Goal: Task Accomplishment & Management: Manage account settings

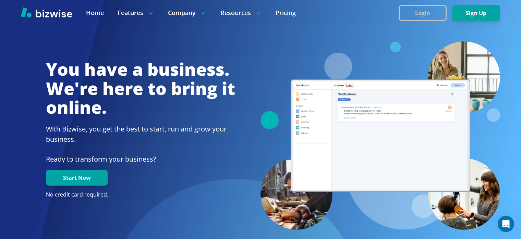
click at [435, 14] on button "Login" at bounding box center [423, 13] width 48 height 16
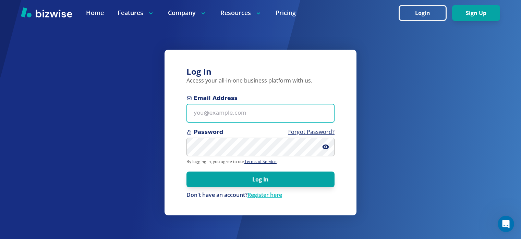
click at [240, 119] on input "Email Address" at bounding box center [261, 113] width 148 height 19
type input "alex@bizwise.com"
click at [256, 116] on input "alex@bizwise.com" at bounding box center [261, 113] width 148 height 19
click at [307, 115] on input "alex@bizwise.com" at bounding box center [261, 113] width 148 height 19
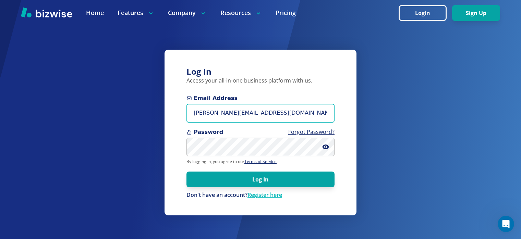
click at [307, 115] on input "alex@bizwise.com" at bounding box center [261, 113] width 148 height 19
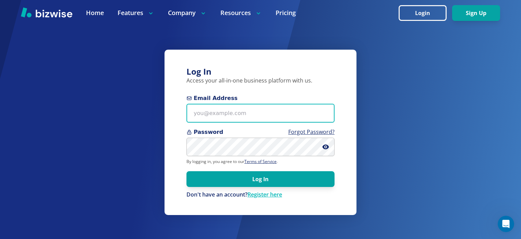
click at [228, 110] on input "Email Address" at bounding box center [261, 113] width 148 height 19
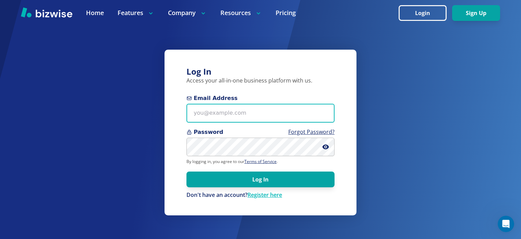
paste input "asapfirepro@gmail.com"
type input "asapfirepro@gmail.com"
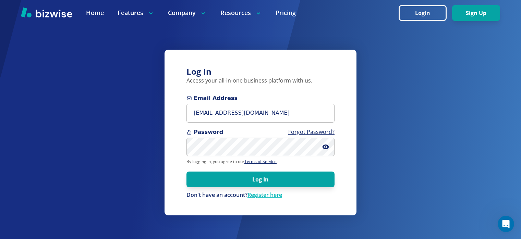
click at [283, 189] on form "Email Address asapfirepro@gmail.com Password Forgot Password? By logging in, yo…" at bounding box center [261, 146] width 148 height 105
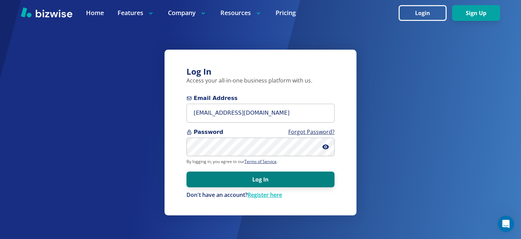
click at [286, 184] on button "Log In" at bounding box center [261, 180] width 148 height 16
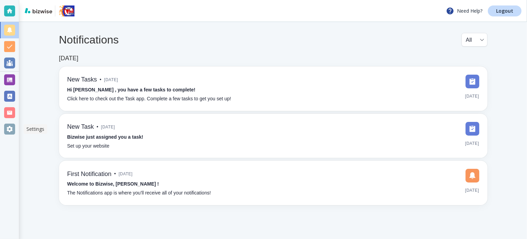
click at [10, 128] on div at bounding box center [9, 129] width 11 height 11
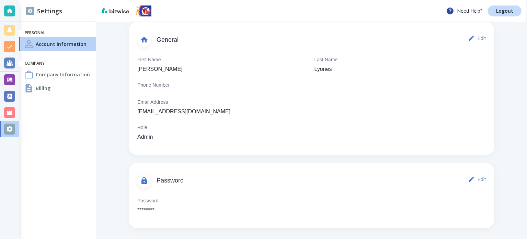
scroll to position [40, 0]
click at [46, 92] on div "Billing" at bounding box center [57, 89] width 76 height 14
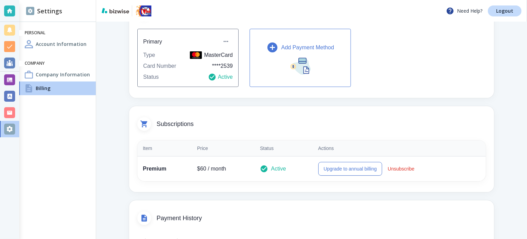
scroll to position [69, 0]
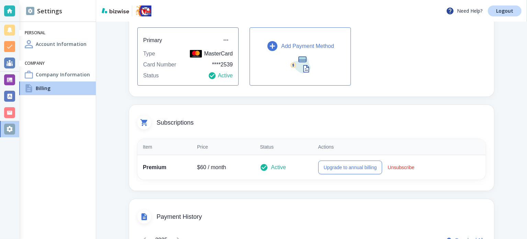
click at [225, 66] on p "**** 2539" at bounding box center [222, 65] width 21 height 8
click at [285, 57] on button "Add Payment Method" at bounding box center [299, 56] width 101 height 58
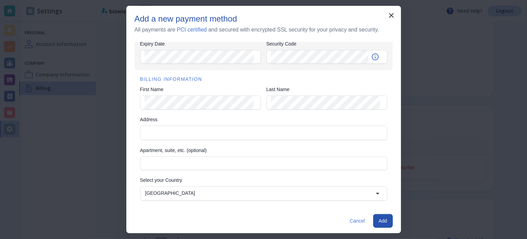
scroll to position [92, 0]
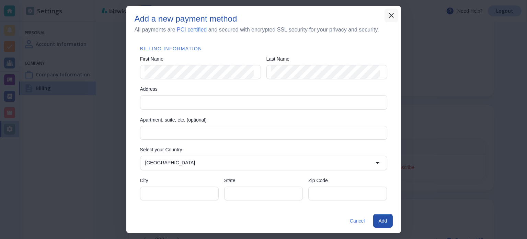
click at [390, 13] on icon "button" at bounding box center [391, 15] width 8 height 8
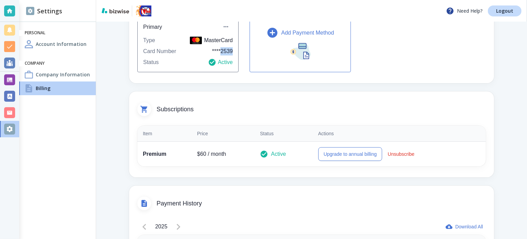
scroll to position [67, 0]
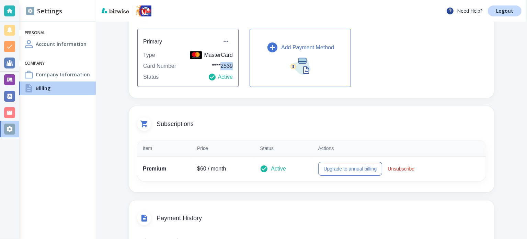
click at [274, 48] on icon "button" at bounding box center [272, 48] width 10 height 10
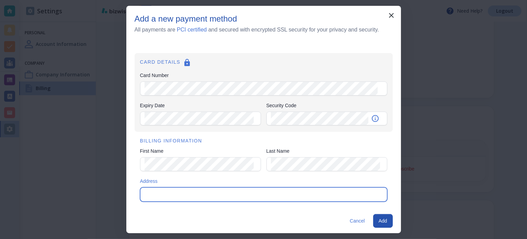
click at [202, 190] on input "Address" at bounding box center [262, 195] width 241 height 10
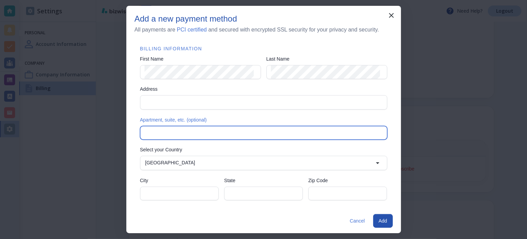
click at [172, 127] on input "Apartment, suite, etc. (optional)" at bounding box center [263, 133] width 238 height 13
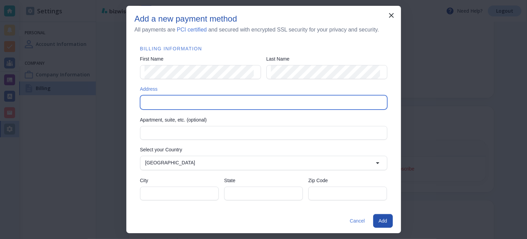
click at [168, 99] on input "Address" at bounding box center [262, 103] width 241 height 10
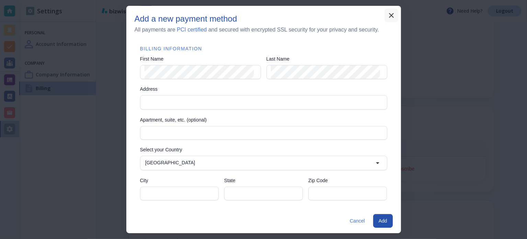
click at [392, 15] on icon "button" at bounding box center [391, 15] width 8 height 8
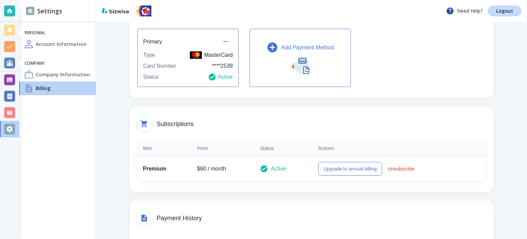
click at [281, 50] on p "Add Payment Method" at bounding box center [307, 48] width 53 height 8
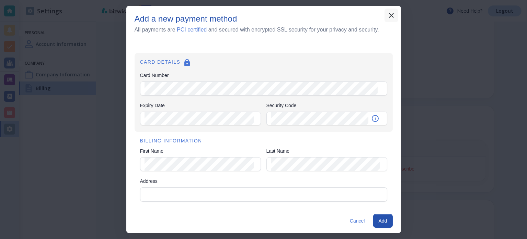
click at [390, 18] on icon "button" at bounding box center [391, 15] width 8 height 8
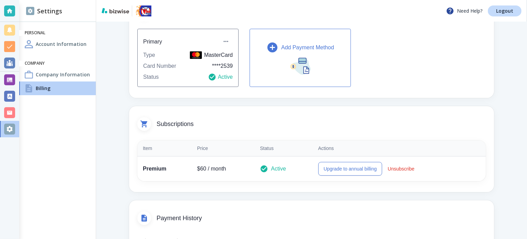
click at [277, 56] on button "Add Payment Method" at bounding box center [299, 58] width 101 height 58
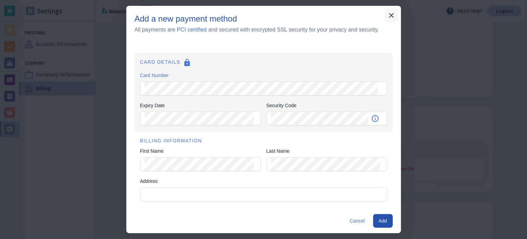
click at [395, 18] on button "button" at bounding box center [391, 16] width 14 height 14
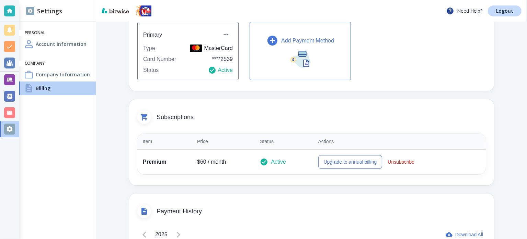
scroll to position [0, 0]
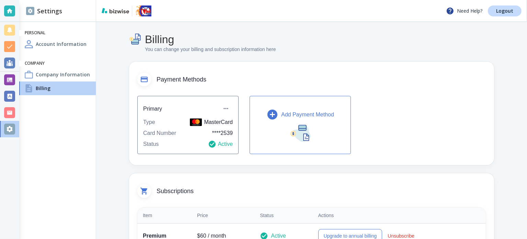
click at [276, 114] on icon "button" at bounding box center [272, 115] width 10 height 10
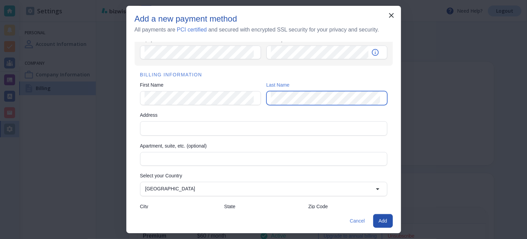
scroll to position [69, 0]
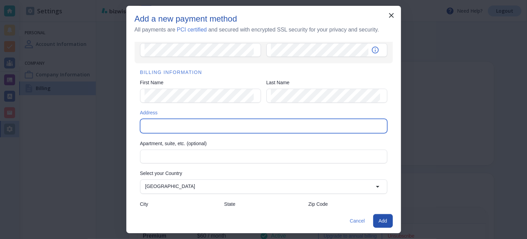
click at [237, 127] on input "Address" at bounding box center [262, 126] width 241 height 10
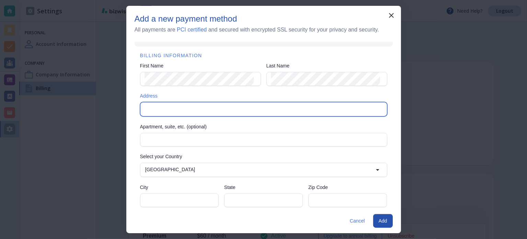
scroll to position [92, 0]
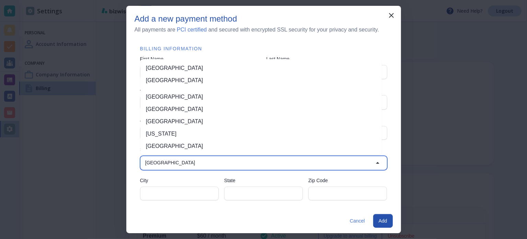
click at [249, 160] on input "Philippines" at bounding box center [257, 163] width 231 height 10
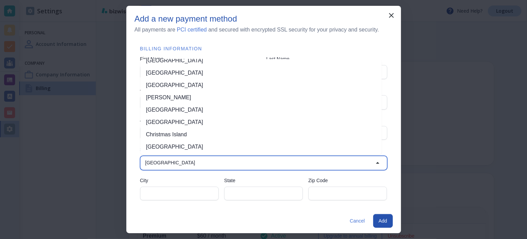
scroll to position [507, 0]
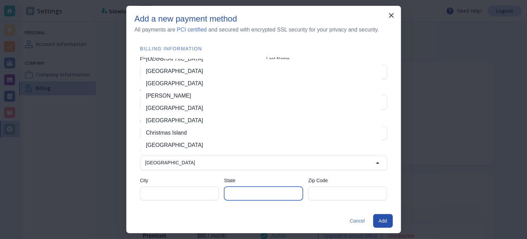
click at [261, 191] on input "State" at bounding box center [263, 193] width 70 height 13
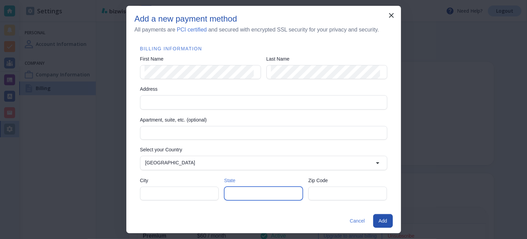
click at [172, 95] on div "Address" at bounding box center [263, 102] width 247 height 14
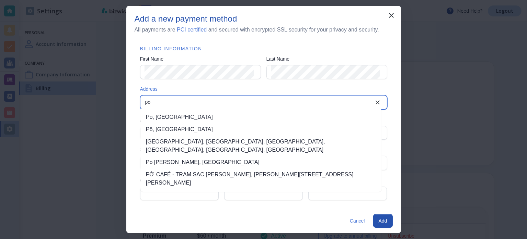
type input "p"
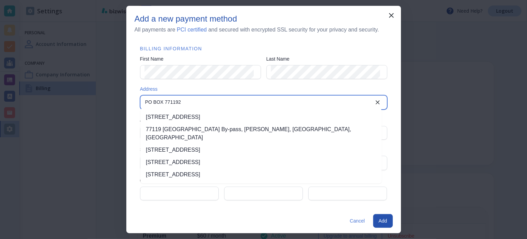
type input "PO BOX 7711922"
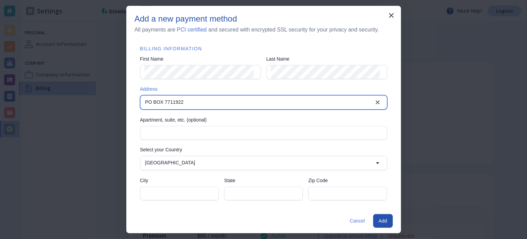
click at [172, 101] on input "PO BOX 7711922" at bounding box center [257, 103] width 231 height 10
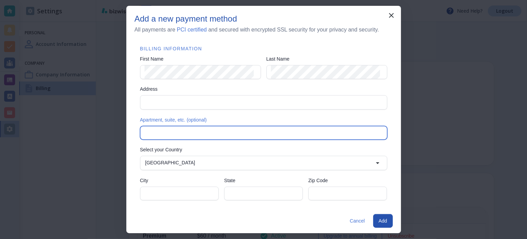
click at [177, 134] on input "Apartment, suite, etc. (optional)" at bounding box center [263, 133] width 238 height 13
paste input "PO BOX 7711922"
type input "PO BOX 7711922"
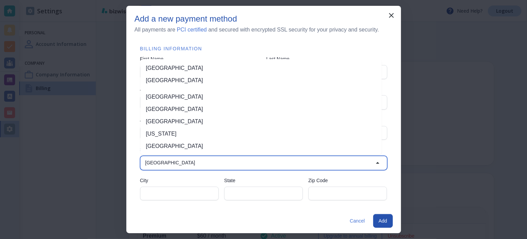
click at [234, 164] on input "Philippines" at bounding box center [257, 163] width 231 height 10
click at [177, 70] on li "United States" at bounding box center [260, 68] width 241 height 12
type input "United States"
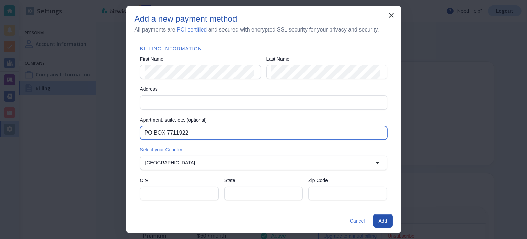
click at [173, 129] on input "PO BOX 7711922" at bounding box center [263, 133] width 238 height 13
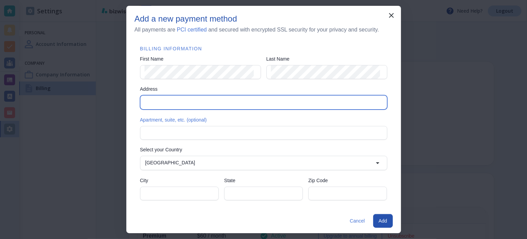
click at [180, 98] on input "Address" at bounding box center [262, 103] width 241 height 10
paste input "PO BOX 7711922"
click at [183, 102] on input "PO BOX 7711922" at bounding box center [257, 103] width 231 height 10
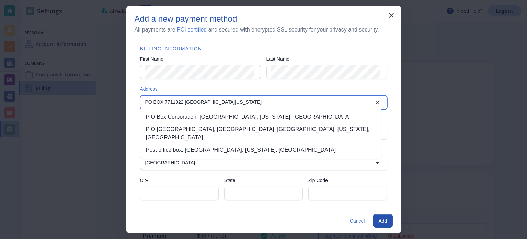
click at [182, 102] on input "PO BOX 7711922 Miami Florida 33177" at bounding box center [257, 103] width 231 height 10
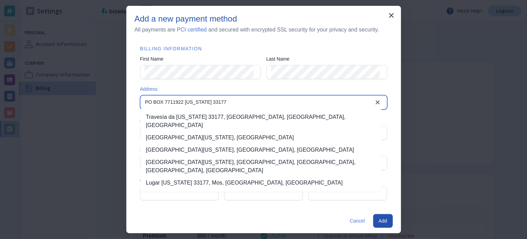
type input "PO BOX 7711922 Florida 33177"
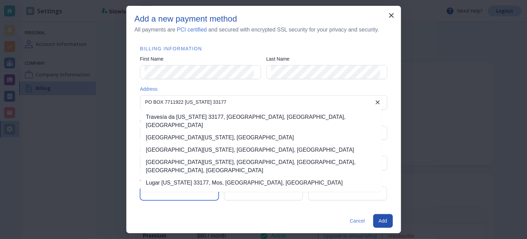
click at [179, 194] on input "City" at bounding box center [179, 193] width 70 height 13
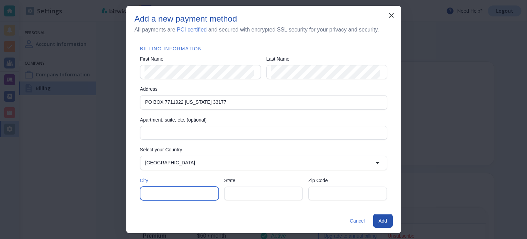
paste input "Miami"
type input "Miami"
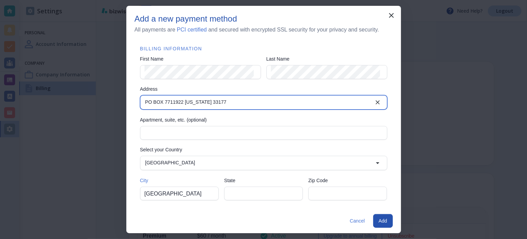
click at [187, 98] on input "PO BOX 7711922 Florida 33177" at bounding box center [257, 103] width 231 height 10
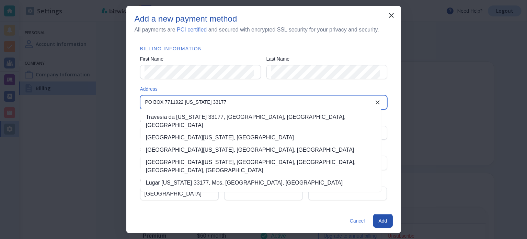
click at [187, 98] on input "PO BOX 7711922 Florida 33177" at bounding box center [257, 103] width 231 height 10
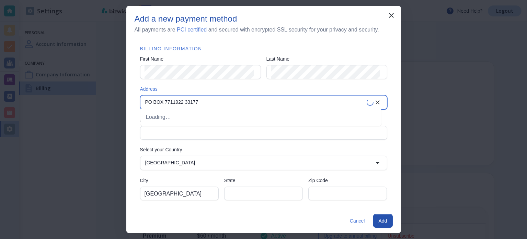
type input "PO BOX 7711922 33177"
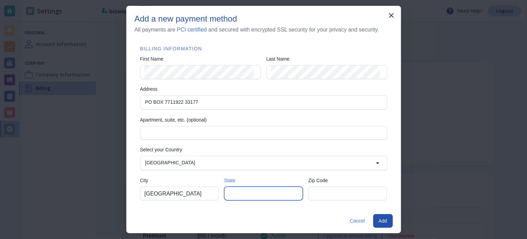
click at [240, 188] on input "State" at bounding box center [263, 193] width 70 height 13
paste input "Florida"
type input "Florida"
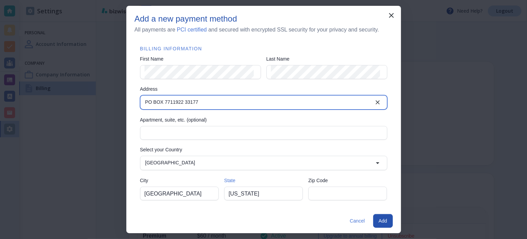
click at [188, 102] on input "PO BOX 7711922 33177" at bounding box center [257, 103] width 231 height 10
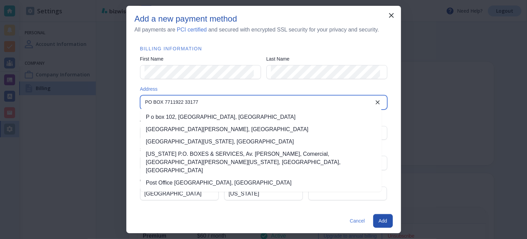
click at [188, 102] on input "PO BOX 7711922 33177" at bounding box center [257, 103] width 231 height 10
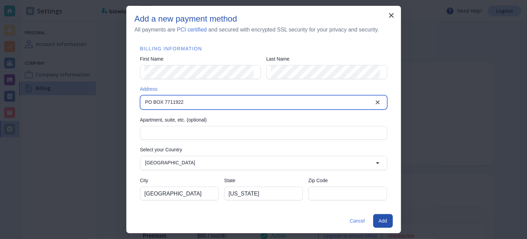
type input "PO BOX 7711922"
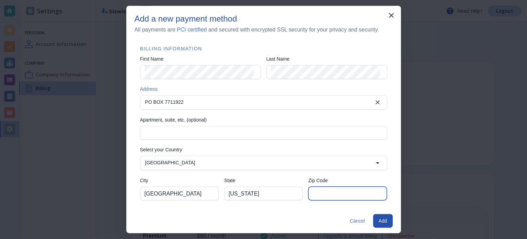
click at [321, 190] on input "Zip Code" at bounding box center [347, 193] width 70 height 13
paste input "33177"
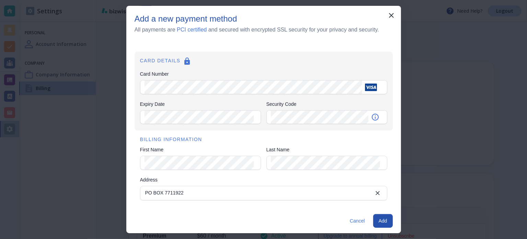
scroll to position [0, 0]
type input "33177"
click at [380, 219] on button "Add" at bounding box center [383, 221] width 20 height 14
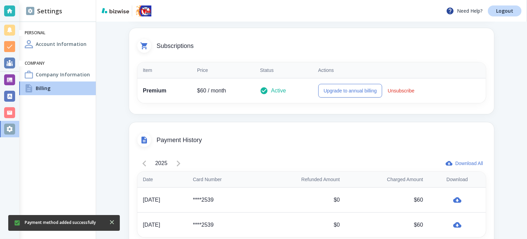
scroll to position [170, 0]
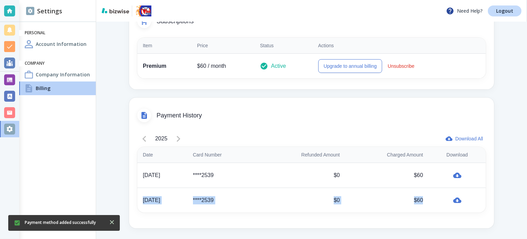
drag, startPoint x: 425, startPoint y: 198, endPoint x: 140, endPoint y: 205, distance: 285.1
click at [140, 205] on tr "Oct 13, 2025 ****2539 $0 $60" at bounding box center [311, 200] width 348 height 25
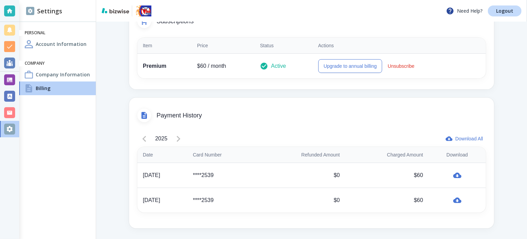
click at [271, 129] on div "2025 Download All Date Card Number Refunded Amount Charged Amount Download Sep …" at bounding box center [311, 177] width 365 height 104
drag, startPoint x: 356, startPoint y: 180, endPoint x: 325, endPoint y: 176, distance: 30.8
click at [325, 176] on tr "Sep 10, 2025 ****2539 $0 $60" at bounding box center [311, 175] width 348 height 25
click at [345, 212] on td "$0" at bounding box center [301, 200] width 87 height 25
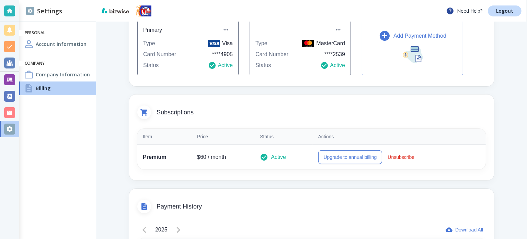
scroll to position [33, 0]
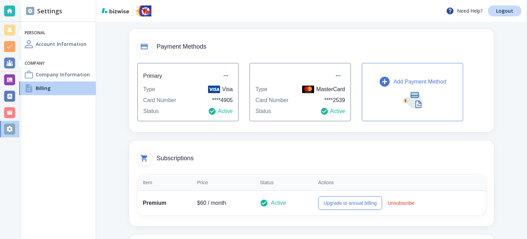
click at [274, 37] on div "Payment Methods" at bounding box center [311, 42] width 365 height 27
click at [224, 76] on icon "button" at bounding box center [225, 75] width 7 height 7
click at [252, 40] on div at bounding box center [263, 119] width 527 height 239
click at [340, 72] on icon "button" at bounding box center [337, 75] width 7 height 7
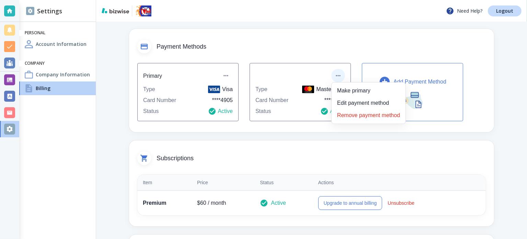
click at [324, 48] on div at bounding box center [263, 119] width 527 height 239
click at [339, 75] on icon "button" at bounding box center [337, 75] width 4 height 1
click at [379, 120] on li "Remove payment method" at bounding box center [368, 115] width 68 height 11
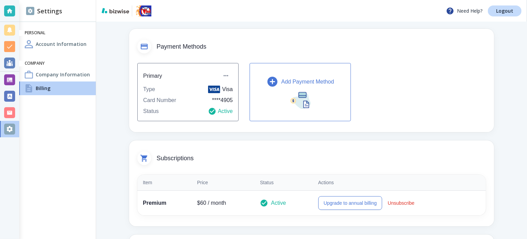
click at [405, 82] on div "Primary Type Visa Card Number **** 4905 Status Active Add Payment Method" at bounding box center [311, 92] width 348 height 58
click at [512, 13] on p "Logout" at bounding box center [504, 11] width 17 height 5
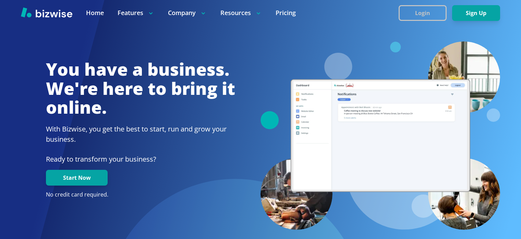
click at [423, 14] on button "Login" at bounding box center [423, 13] width 48 height 16
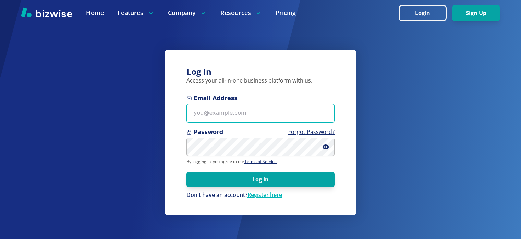
click at [253, 109] on input "Email Address" at bounding box center [261, 113] width 148 height 19
paste input "[EMAIL_ADDRESS][DOMAIN_NAME]"
type input "[EMAIL_ADDRESS][DOMAIN_NAME]"
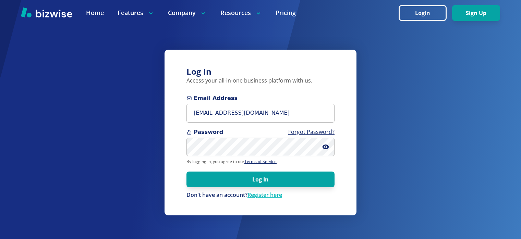
click at [231, 158] on form "Email Address [EMAIL_ADDRESS][DOMAIN_NAME] Password Forgot Password? By logging…" at bounding box center [261, 146] width 148 height 105
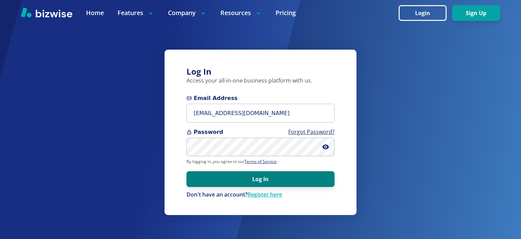
click at [241, 179] on button "Log In" at bounding box center [261, 180] width 148 height 16
